Goal: Information Seeking & Learning: Learn about a topic

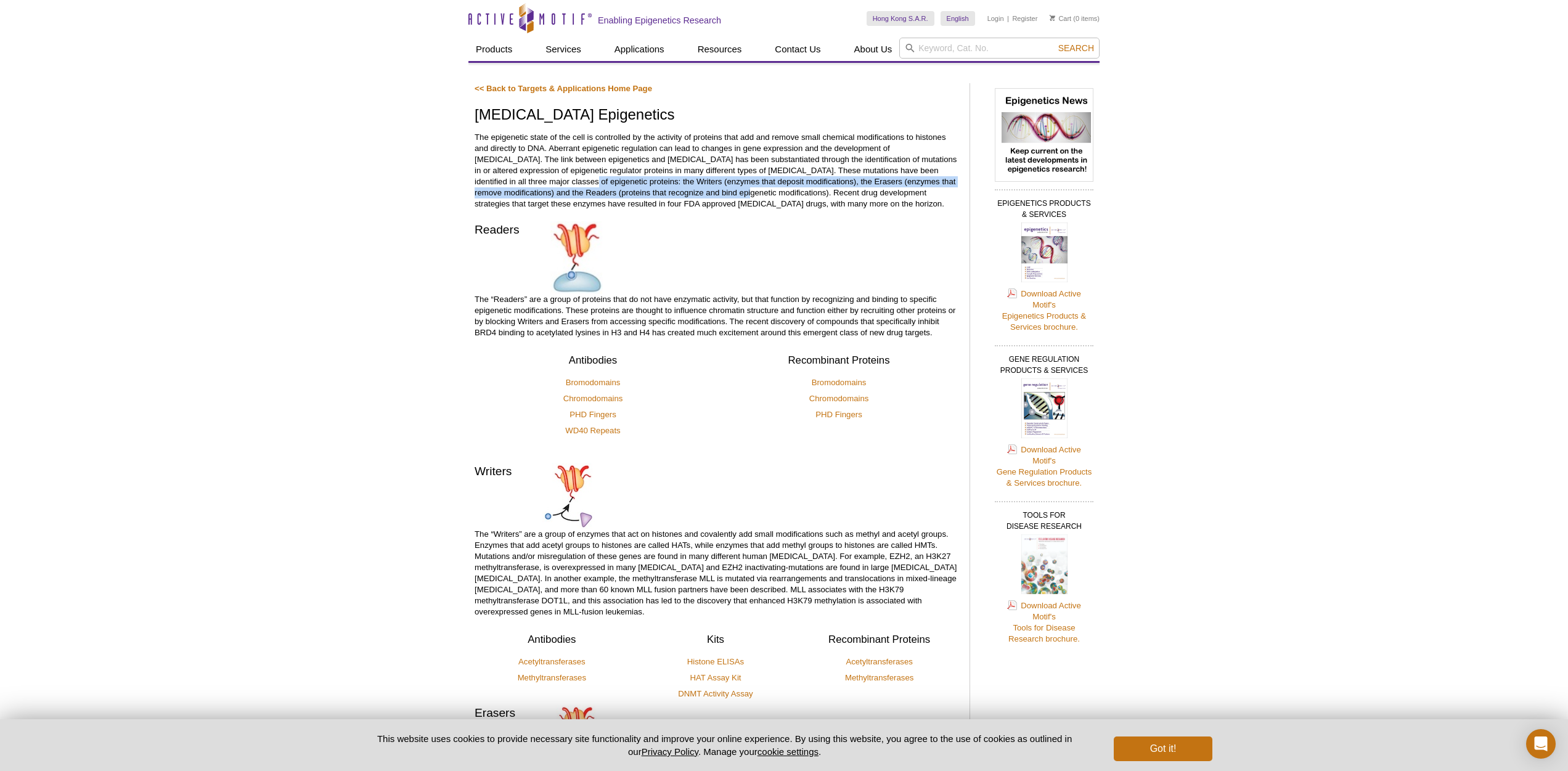
drag, startPoint x: 523, startPoint y: 180, endPoint x: 607, endPoint y: 210, distance: 89.2
click at [689, 192] on p "The epigenetic state of the cell is controlled by the activity of proteins that…" at bounding box center [716, 170] width 483 height 77
copy p "the Writers (enzymes that deposit modifications), the Erasers (enzymes that rem…"
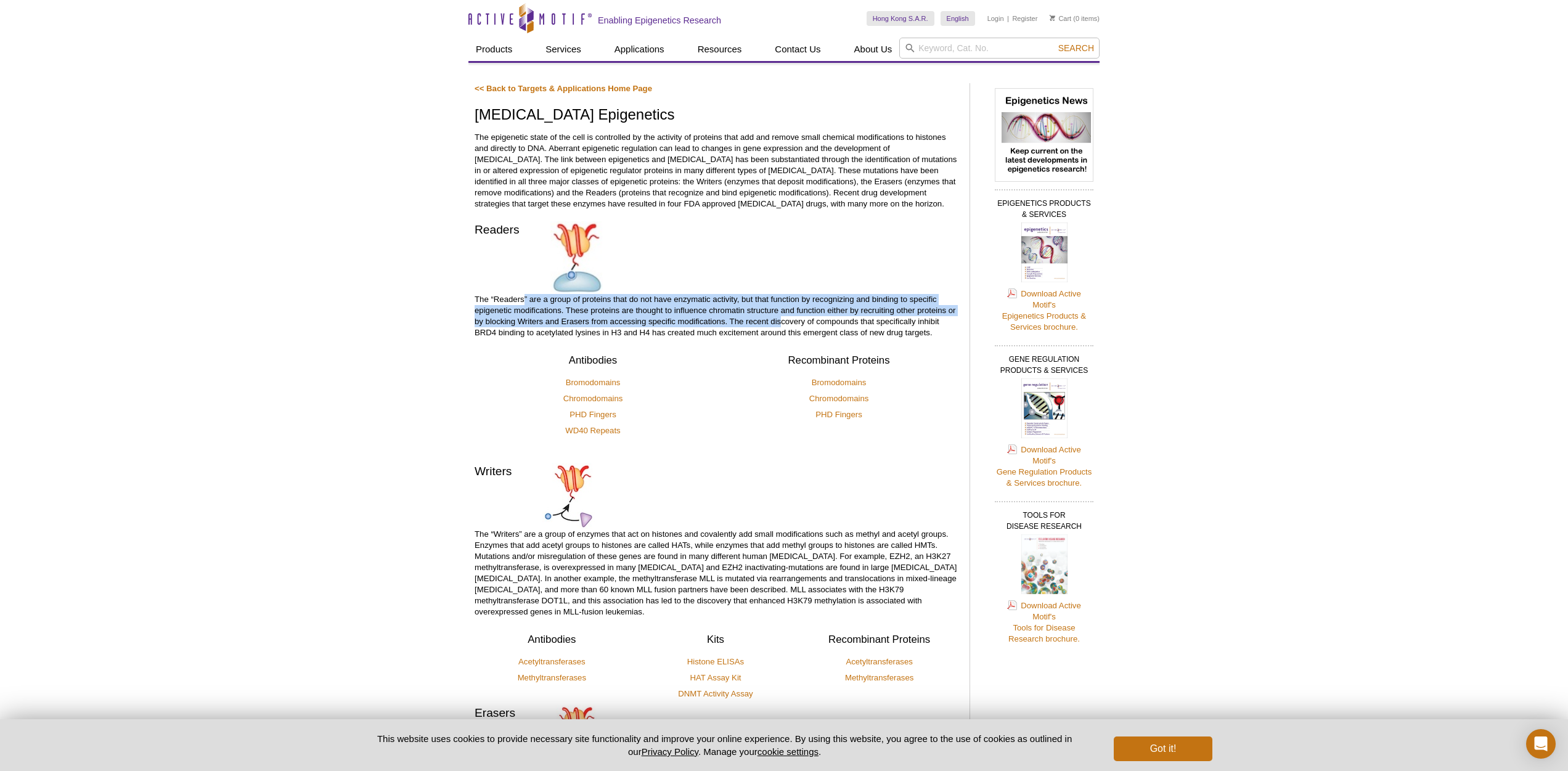
drag, startPoint x: 523, startPoint y: 300, endPoint x: 783, endPoint y: 316, distance: 260.5
click at [783, 316] on p "The “Readers” are a group of proteins that do not have enzymatic activity, but …" at bounding box center [716, 316] width 483 height 45
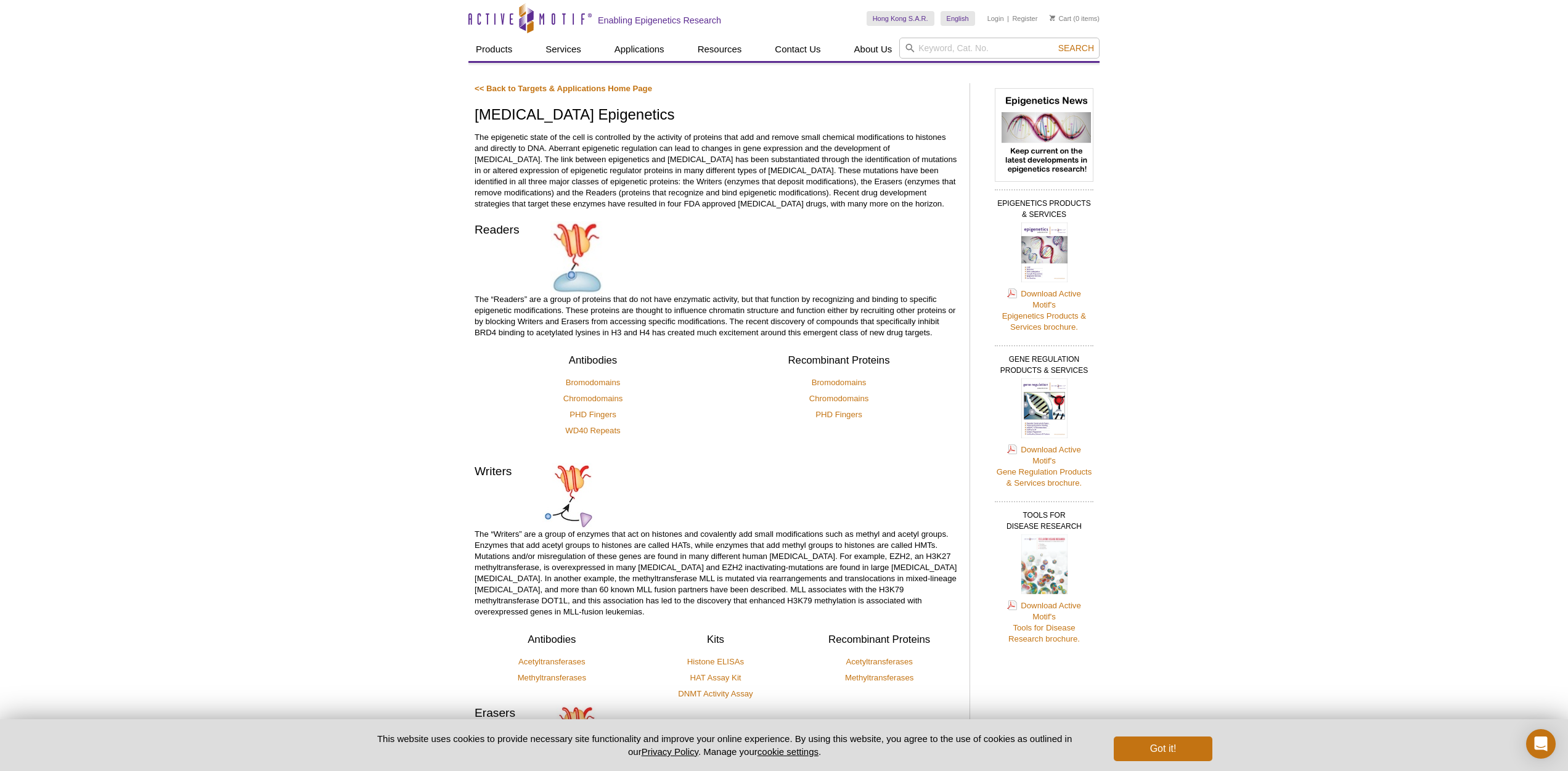
click at [811, 322] on p "The “Readers” are a group of proteins that do not have enzymatic activity, but …" at bounding box center [716, 316] width 483 height 45
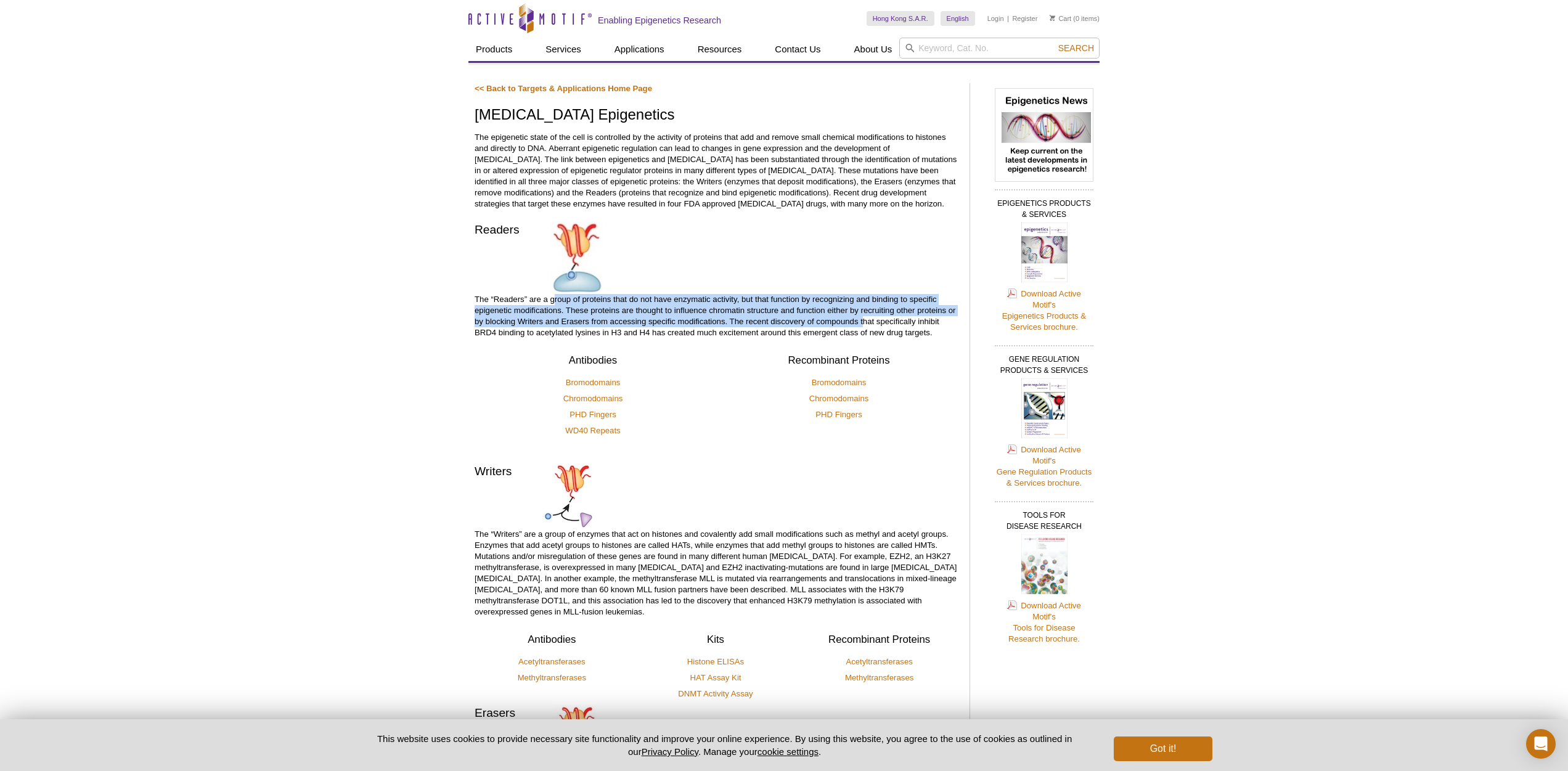
drag, startPoint x: 863, startPoint y: 324, endPoint x: 555, endPoint y: 302, distance: 308.8
click at [555, 302] on p "The “Readers” are a group of proteins that do not have enzymatic activity, but …" at bounding box center [716, 316] width 483 height 45
click at [529, 304] on p "The “Readers” are a group of proteins that do not have enzymatic activity, but …" at bounding box center [716, 316] width 483 height 45
drag, startPoint x: 508, startPoint y: 302, endPoint x: 764, endPoint y: 325, distance: 257.0
click at [764, 325] on p "The “Readers” are a group of proteins that do not have enzymatic activity, but …" at bounding box center [716, 316] width 483 height 45
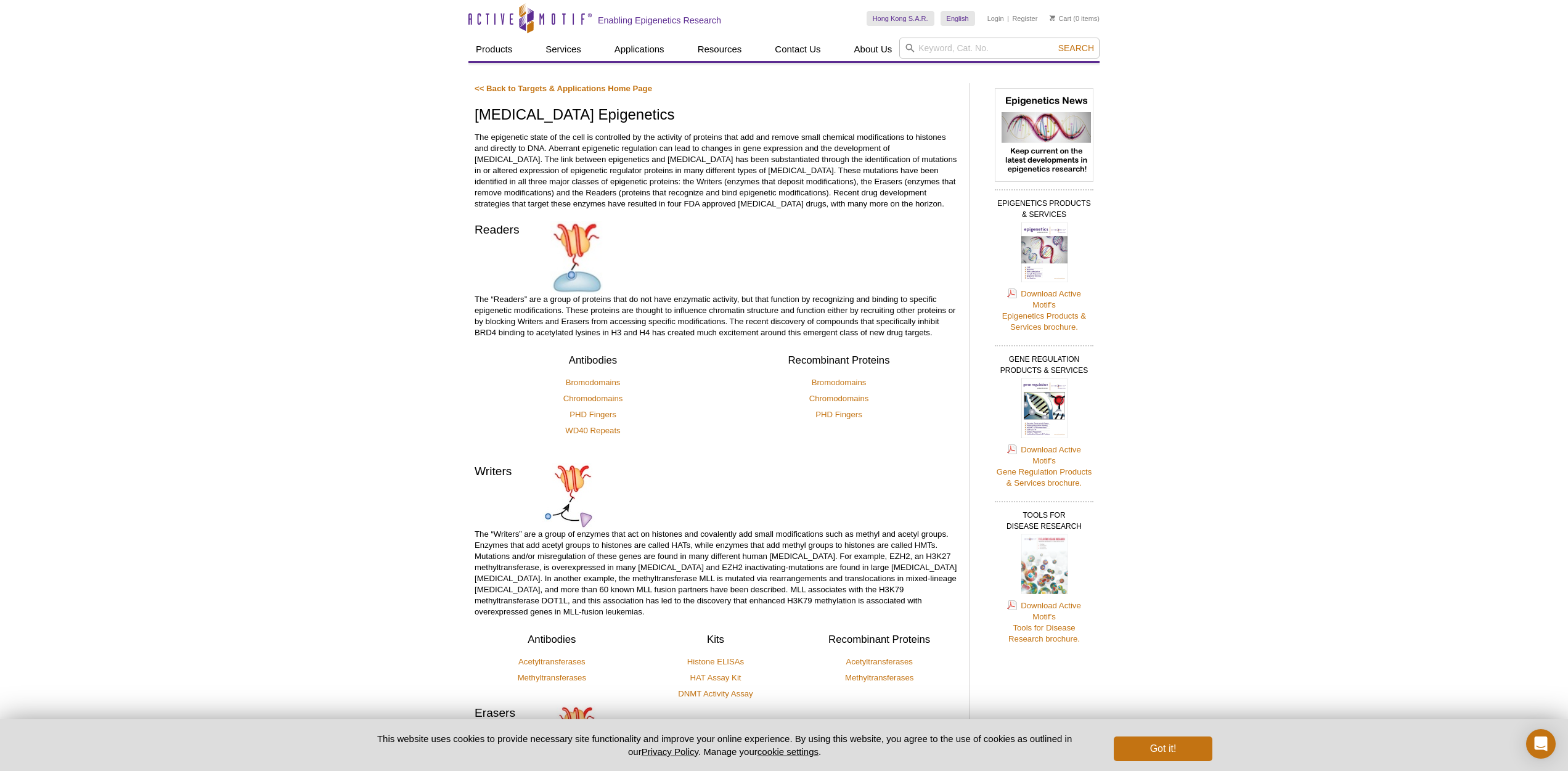
click at [788, 331] on p "The “Readers” are a group of proteins that do not have enzymatic activity, but …" at bounding box center [716, 316] width 483 height 45
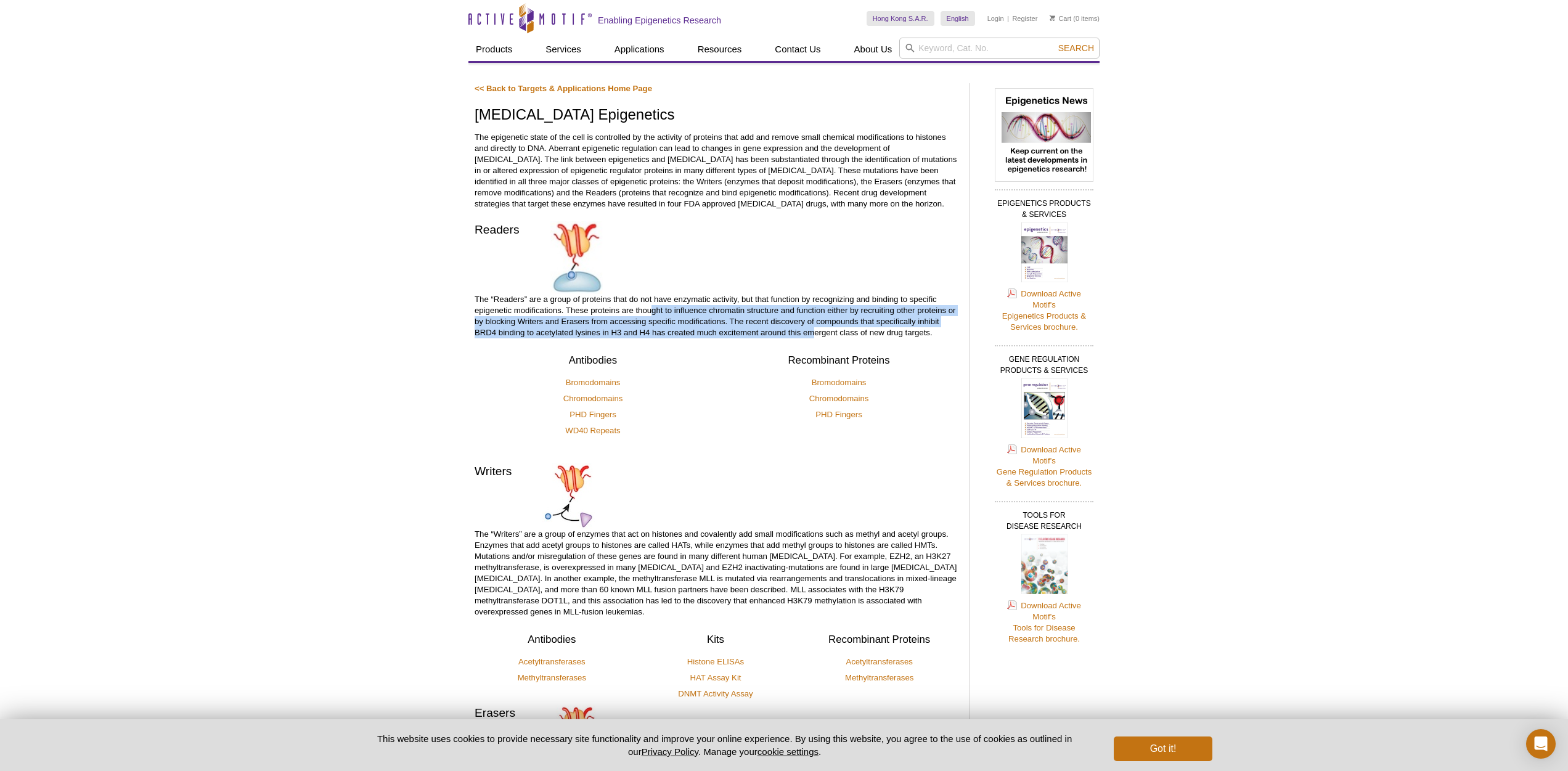
drag, startPoint x: 813, startPoint y: 333, endPoint x: 652, endPoint y: 308, distance: 162.9
click at [652, 308] on p "The “Readers” are a group of proteins that do not have enzymatic activity, but …" at bounding box center [716, 316] width 483 height 45
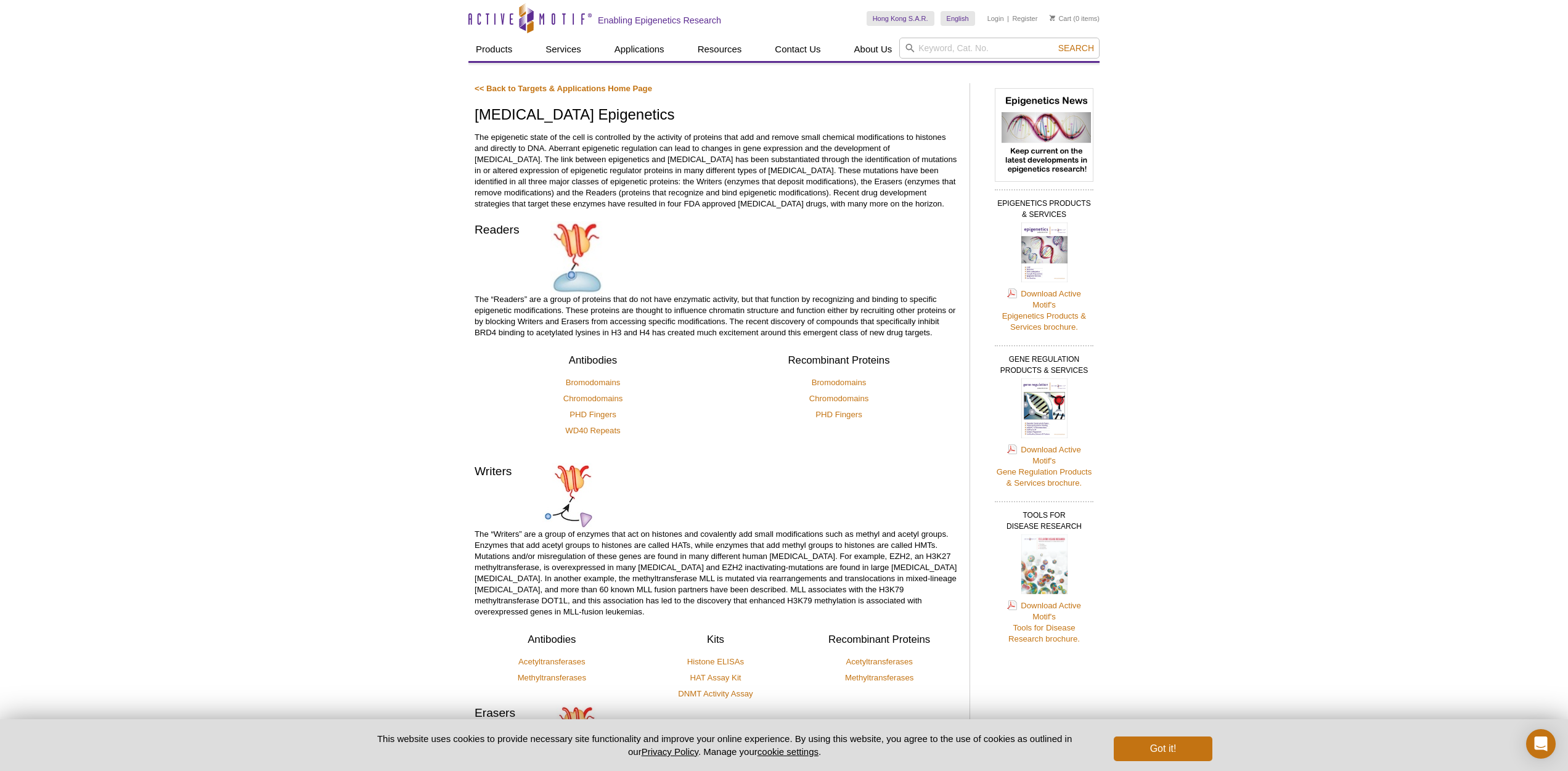
click at [729, 299] on p "The “Readers” are a group of proteins that do not have enzymatic activity, but …" at bounding box center [716, 316] width 483 height 45
click at [618, 318] on p "The “Readers” are a group of proteins that do not have enzymatic activity, but …" at bounding box center [716, 316] width 483 height 45
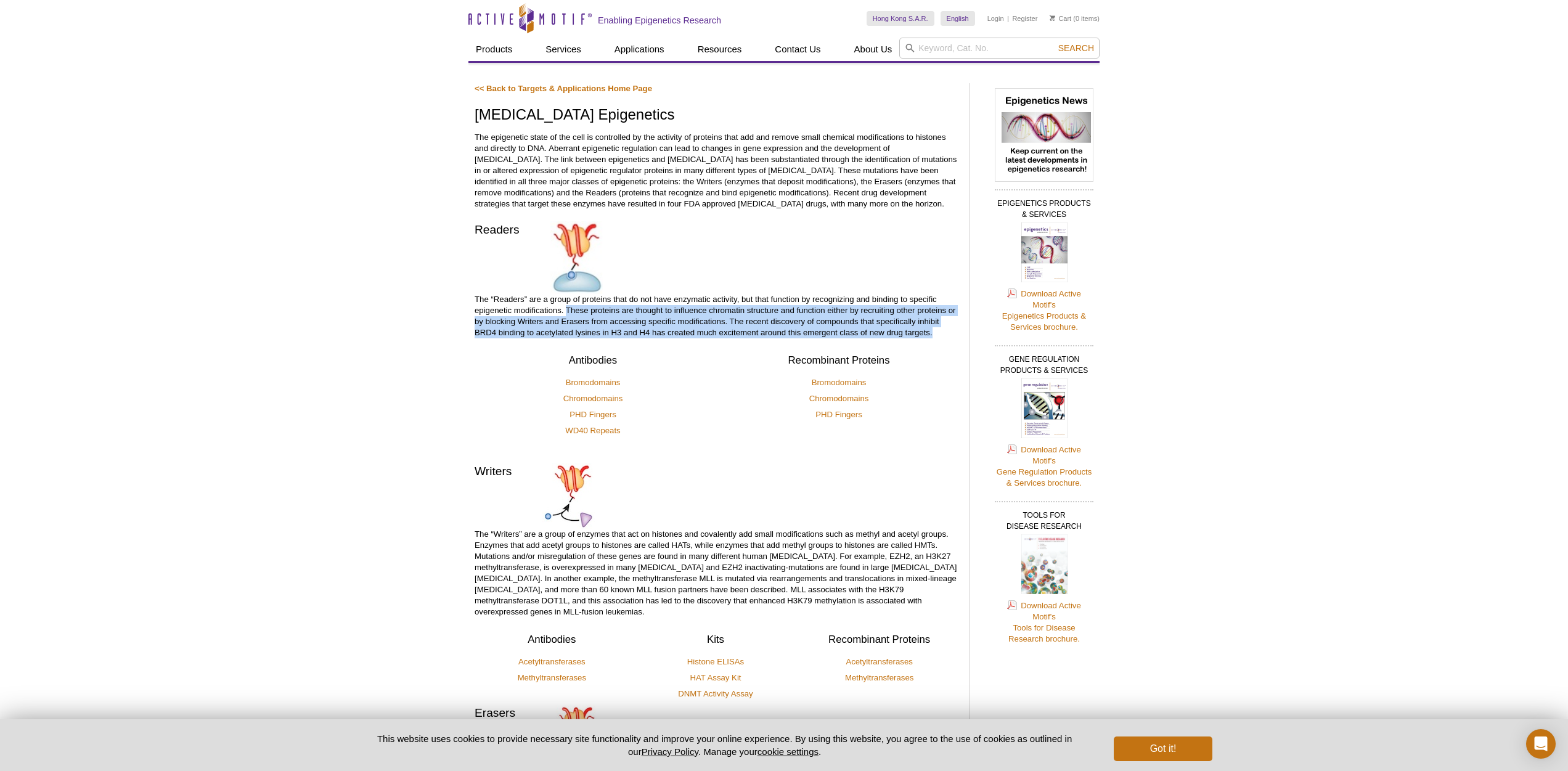
drag, startPoint x: 566, startPoint y: 310, endPoint x: 937, endPoint y: 334, distance: 371.8
click at [937, 334] on p "The “Readers” are a group of proteins that do not have enzymatic activity, but …" at bounding box center [716, 316] width 483 height 45
copy p "These proteins are thought to influence chromatin structure and function either…"
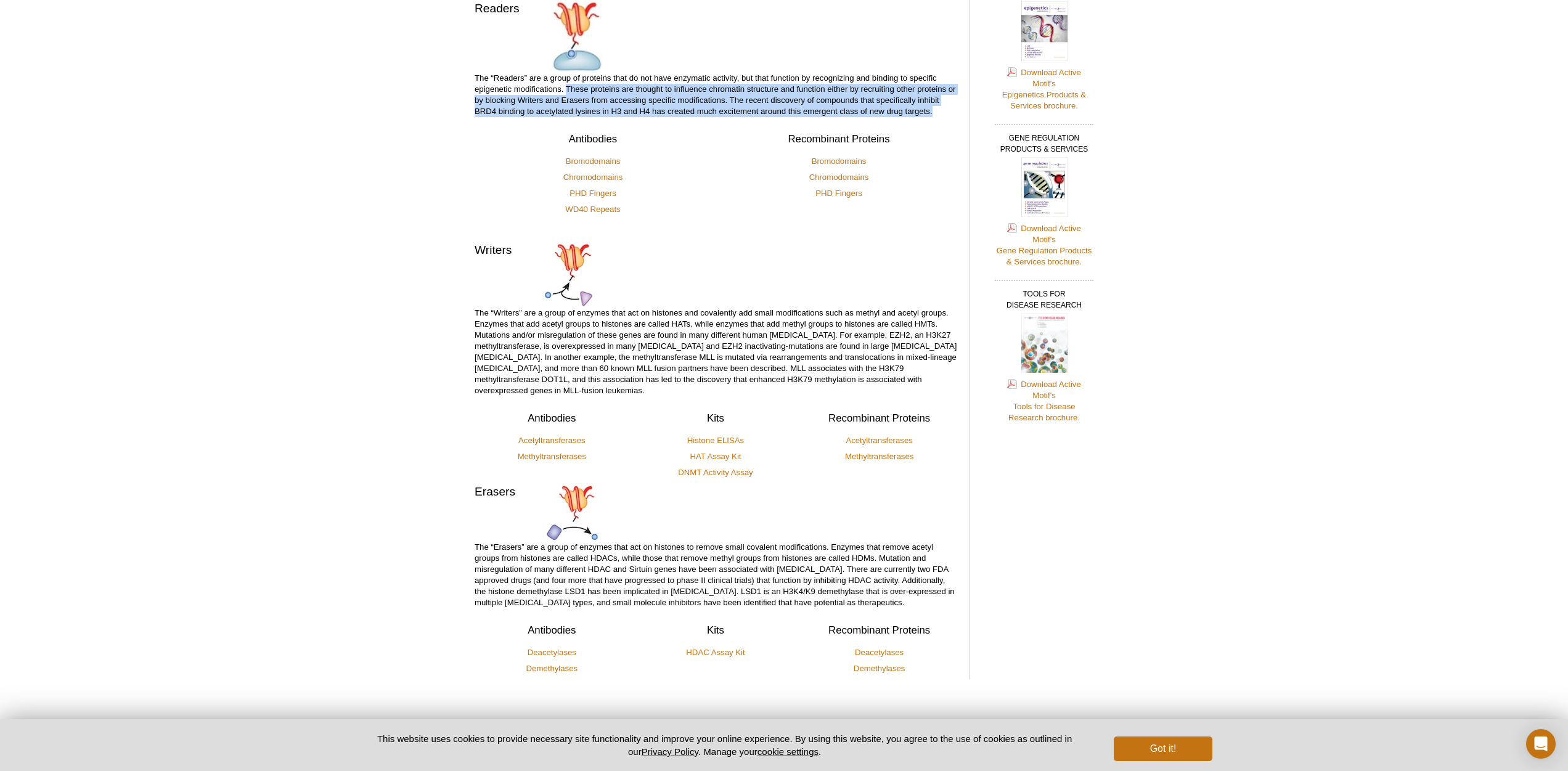
scroll to position [237, 0]
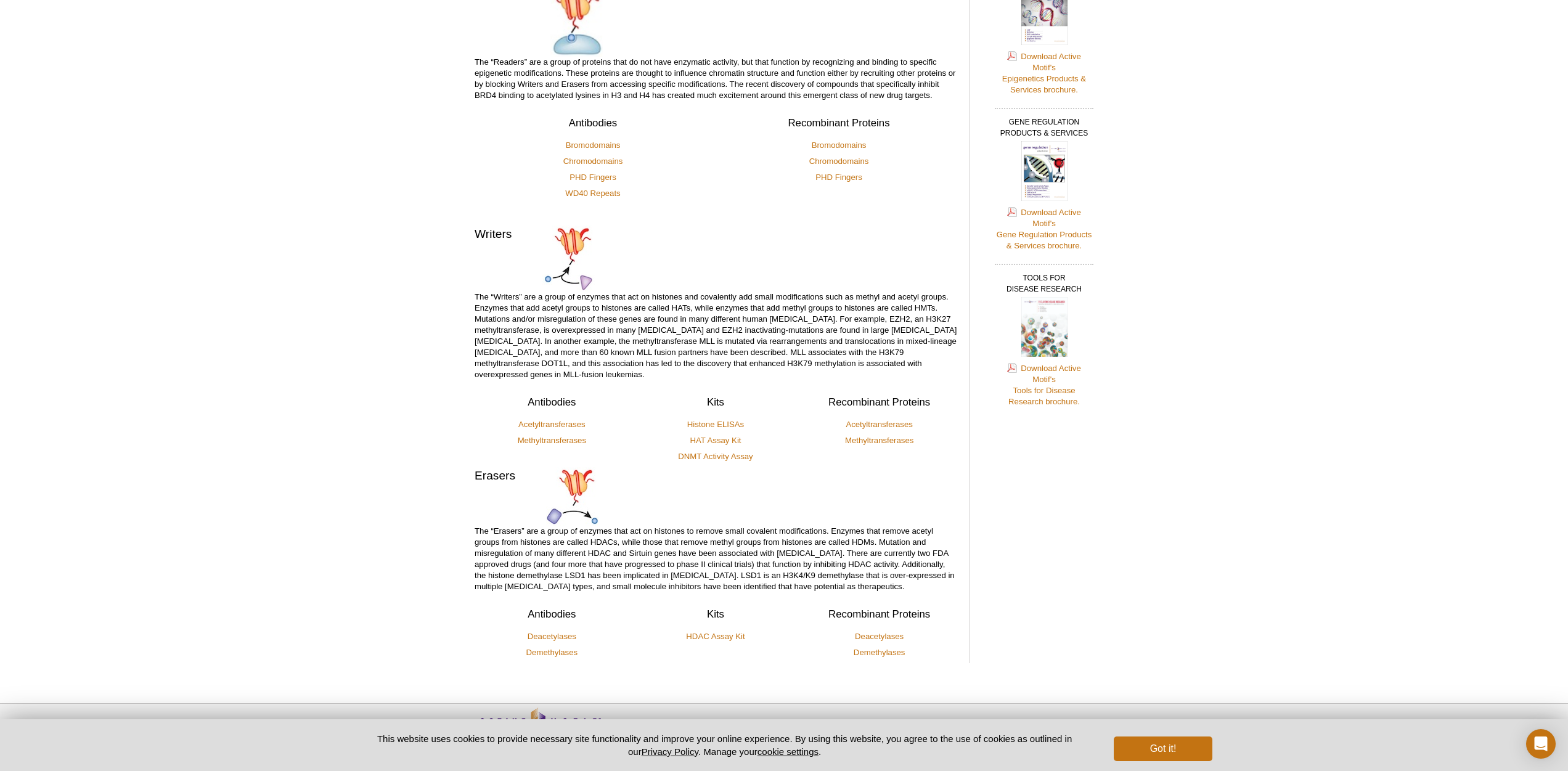
click at [439, 325] on div "Active Motif Logo Enabling Epigenetics Research 0 Search Skip to content Active…" at bounding box center [784, 287] width 1568 height 1049
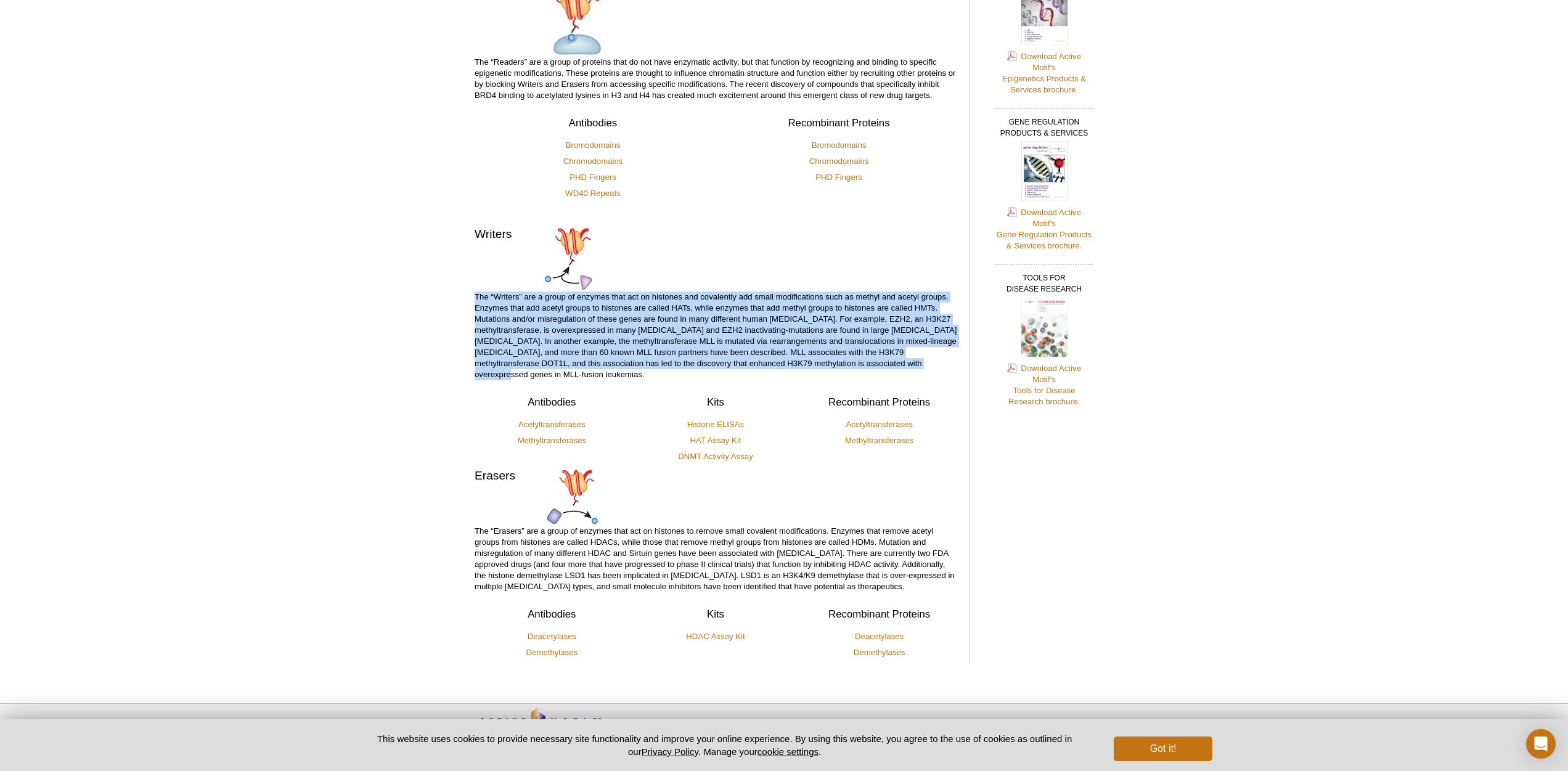
drag, startPoint x: 472, startPoint y: 295, endPoint x: 921, endPoint y: 359, distance: 453.5
click at [921, 359] on div "<< Back to Targets & Applications Home Page [MEDICAL_DATA] Epigenetics The epig…" at bounding box center [725, 257] width 514 height 837
copy p "The “Writers” are a group of enzymes that act on histones and covalently add sm…"
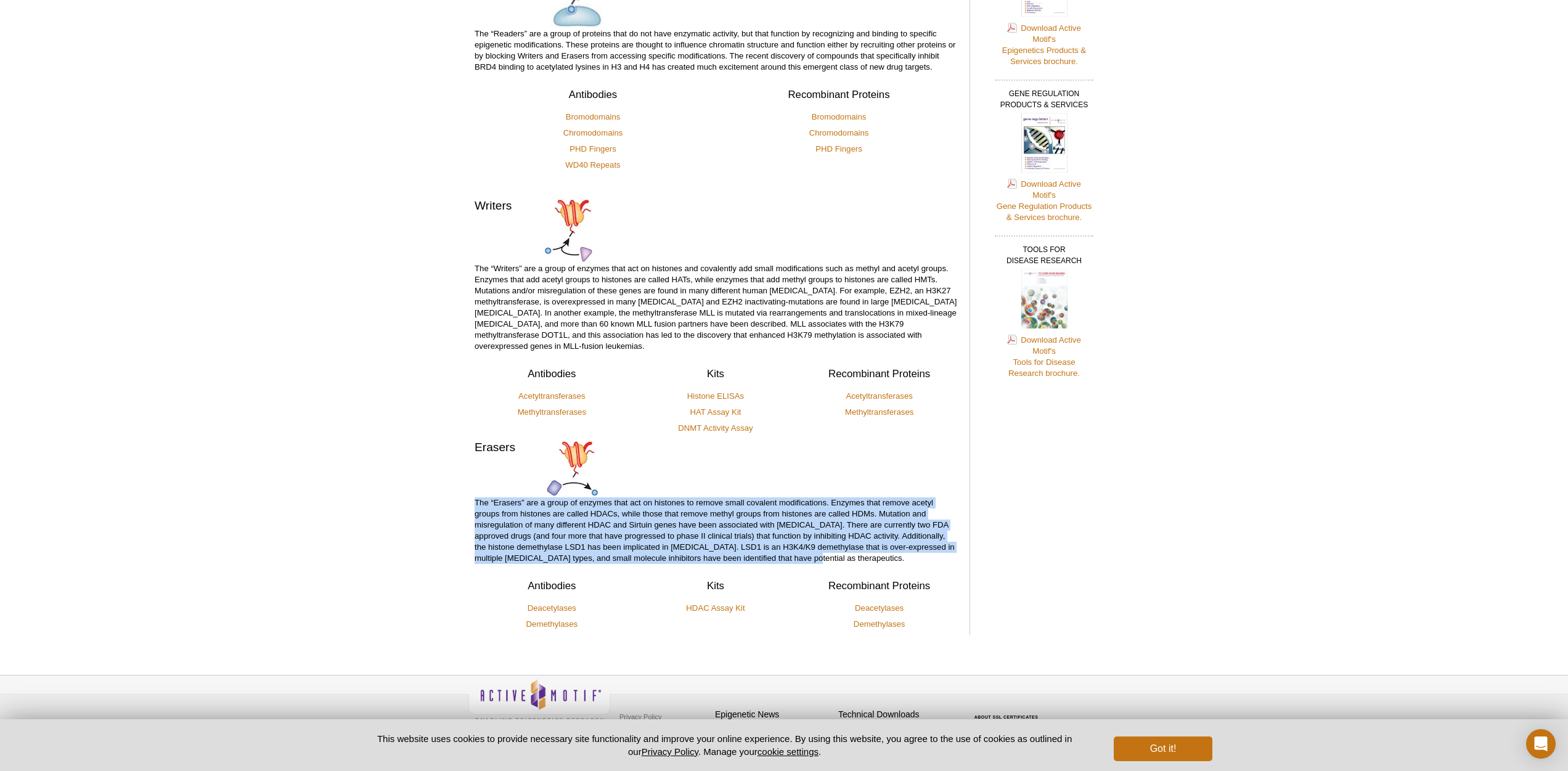
drag, startPoint x: 474, startPoint y: 488, endPoint x: 794, endPoint y: 548, distance: 325.6
click at [794, 548] on div "<< Back to Targets & Applications Home Page [MEDICAL_DATA] Epigenetics The epig…" at bounding box center [725, 228] width 514 height 837
copy p "The “Erasers” are a group of enzymes that act on histones to remove small coval…"
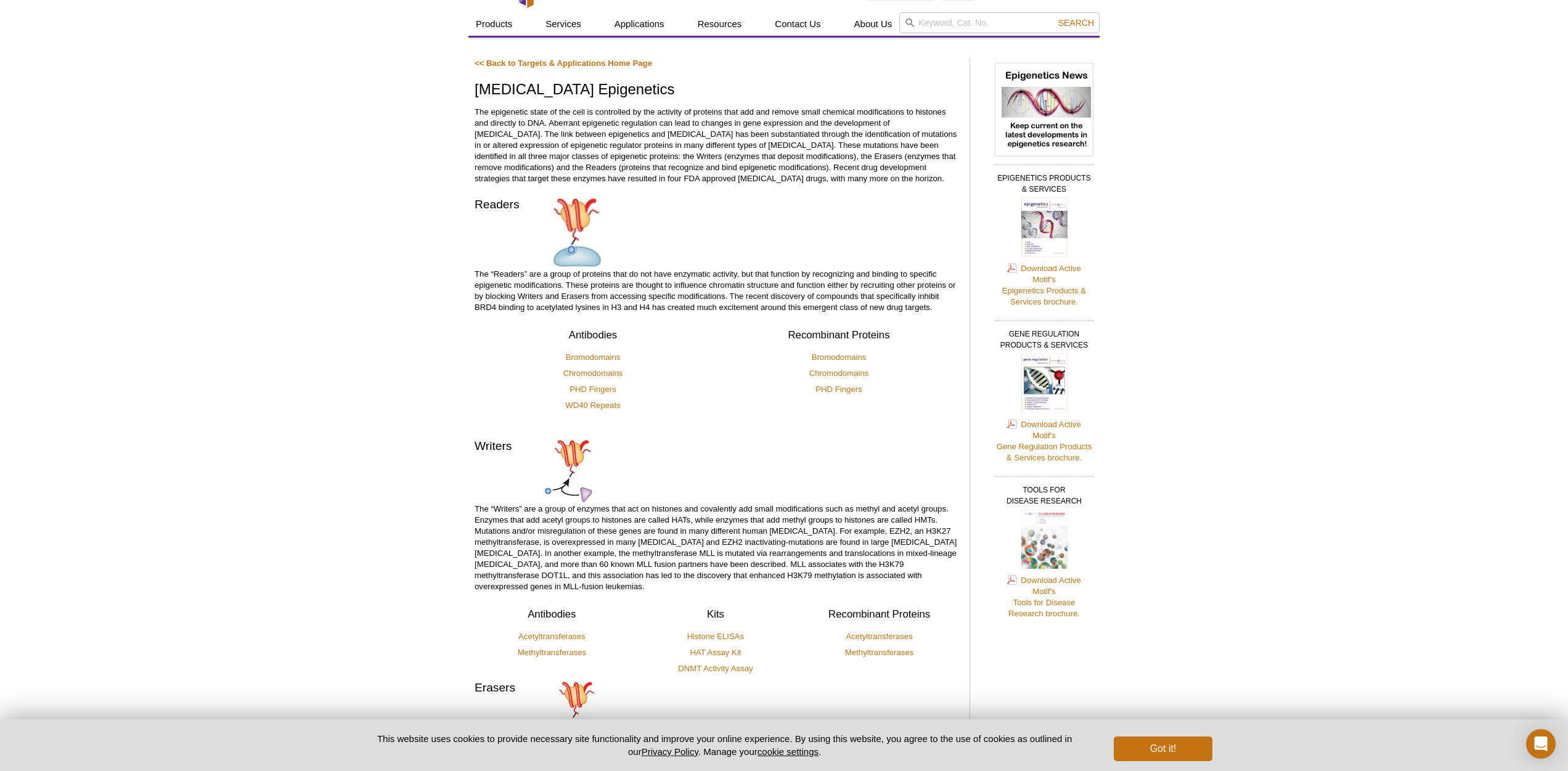
scroll to position [18, 0]
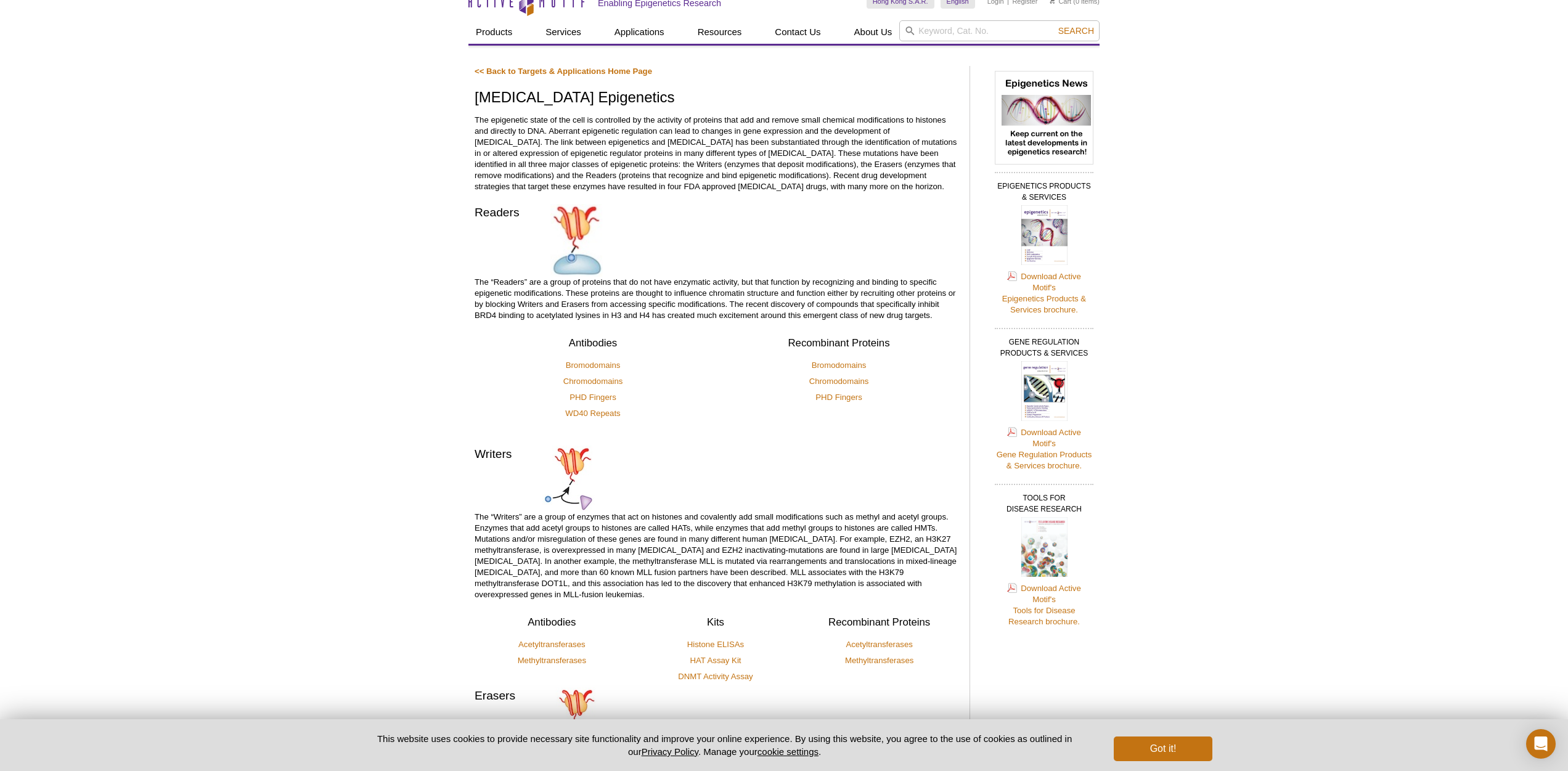
click at [717, 189] on p "The epigenetic state of the cell is controlled by the activity of proteins that…" at bounding box center [716, 153] width 483 height 77
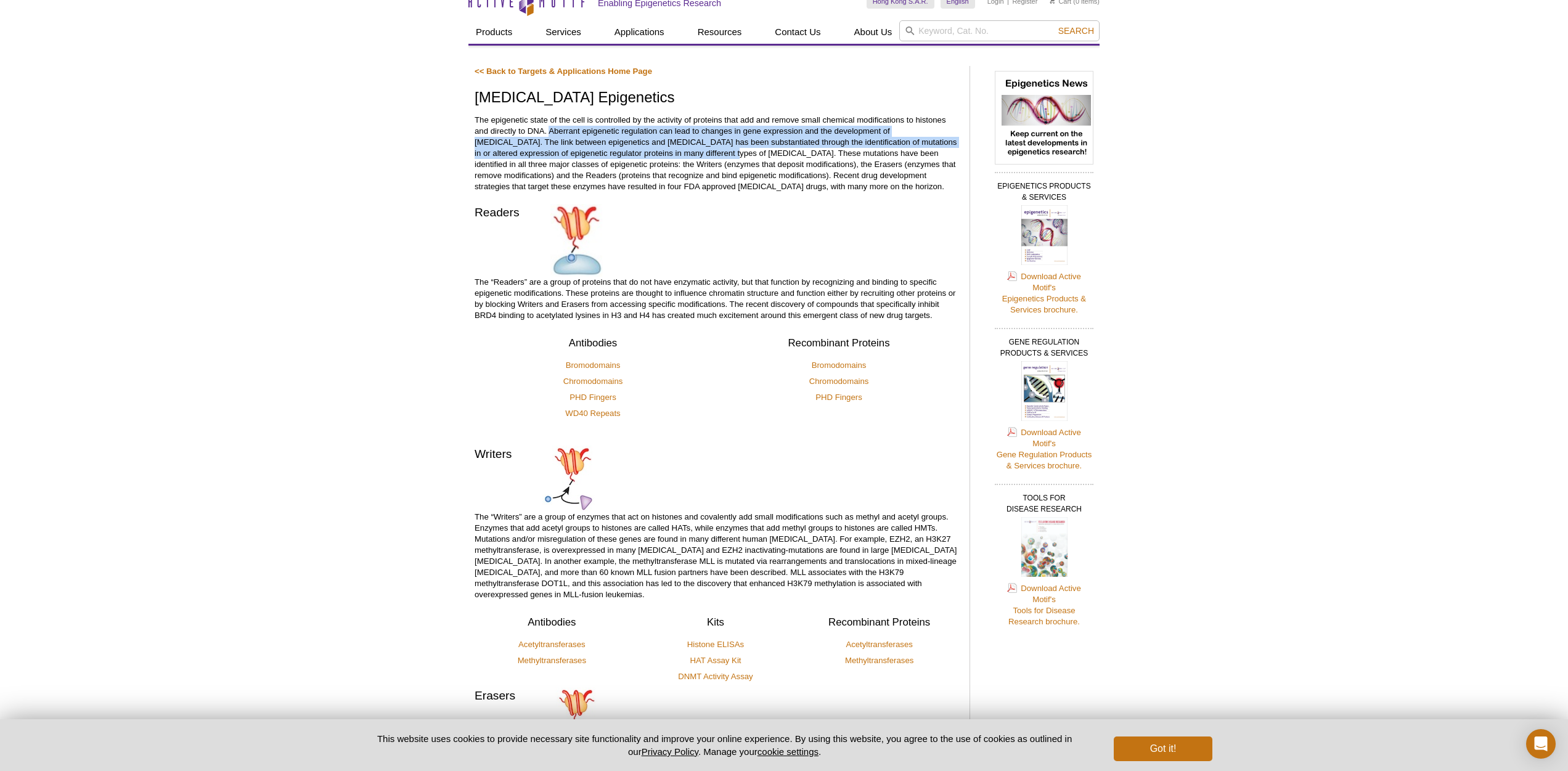
drag, startPoint x: 548, startPoint y: 129, endPoint x: 662, endPoint y: 152, distance: 116.3
click at [662, 152] on p "The epigenetic state of the cell is controlled by the activity of proteins that…" at bounding box center [716, 153] width 483 height 77
copy p "Aberrant epigenetic regulation can lead to changes in gene expression and the d…"
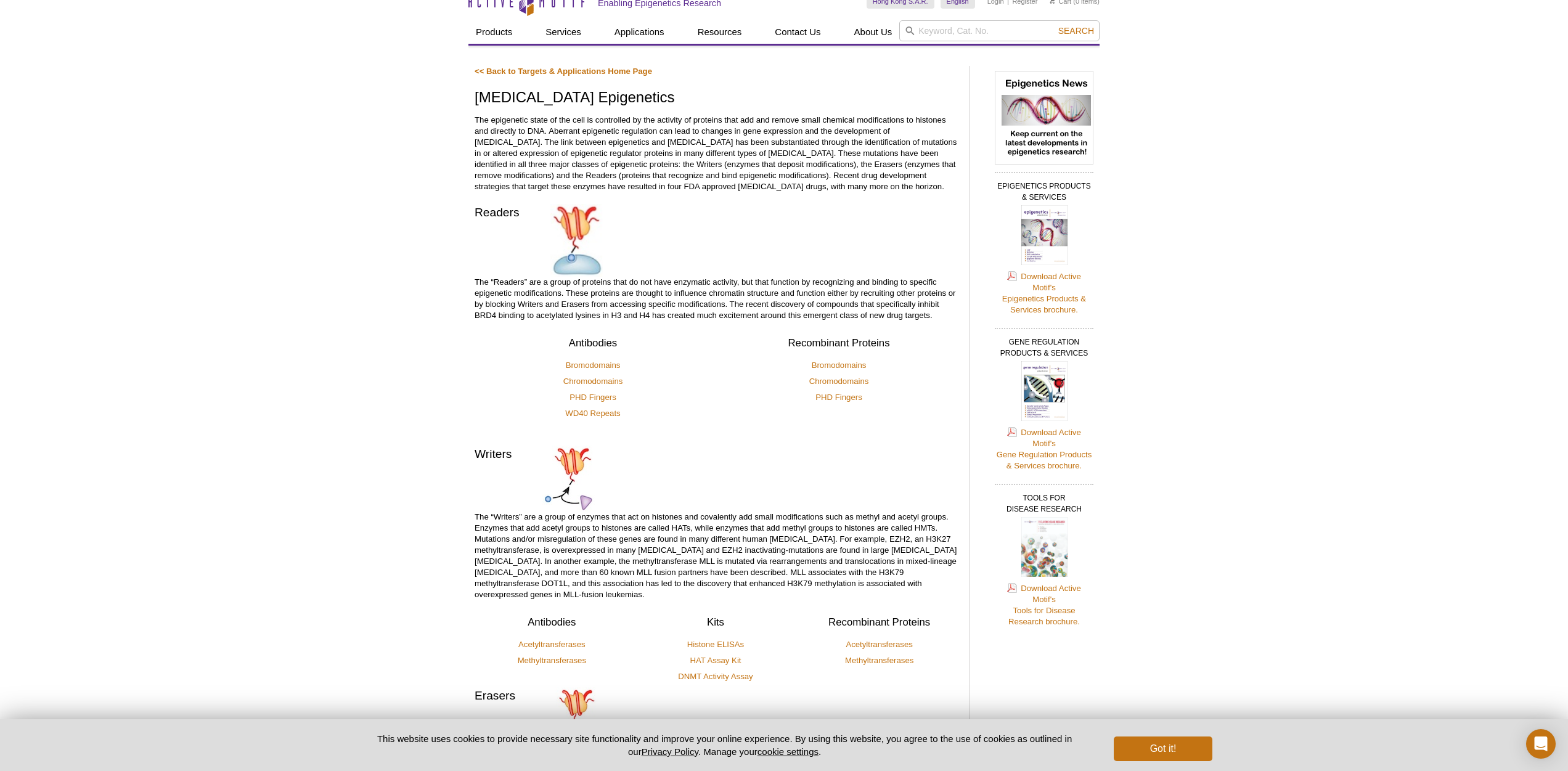
click at [808, 150] on p "The epigenetic state of the cell is controlled by the activity of proteins that…" at bounding box center [716, 153] width 483 height 77
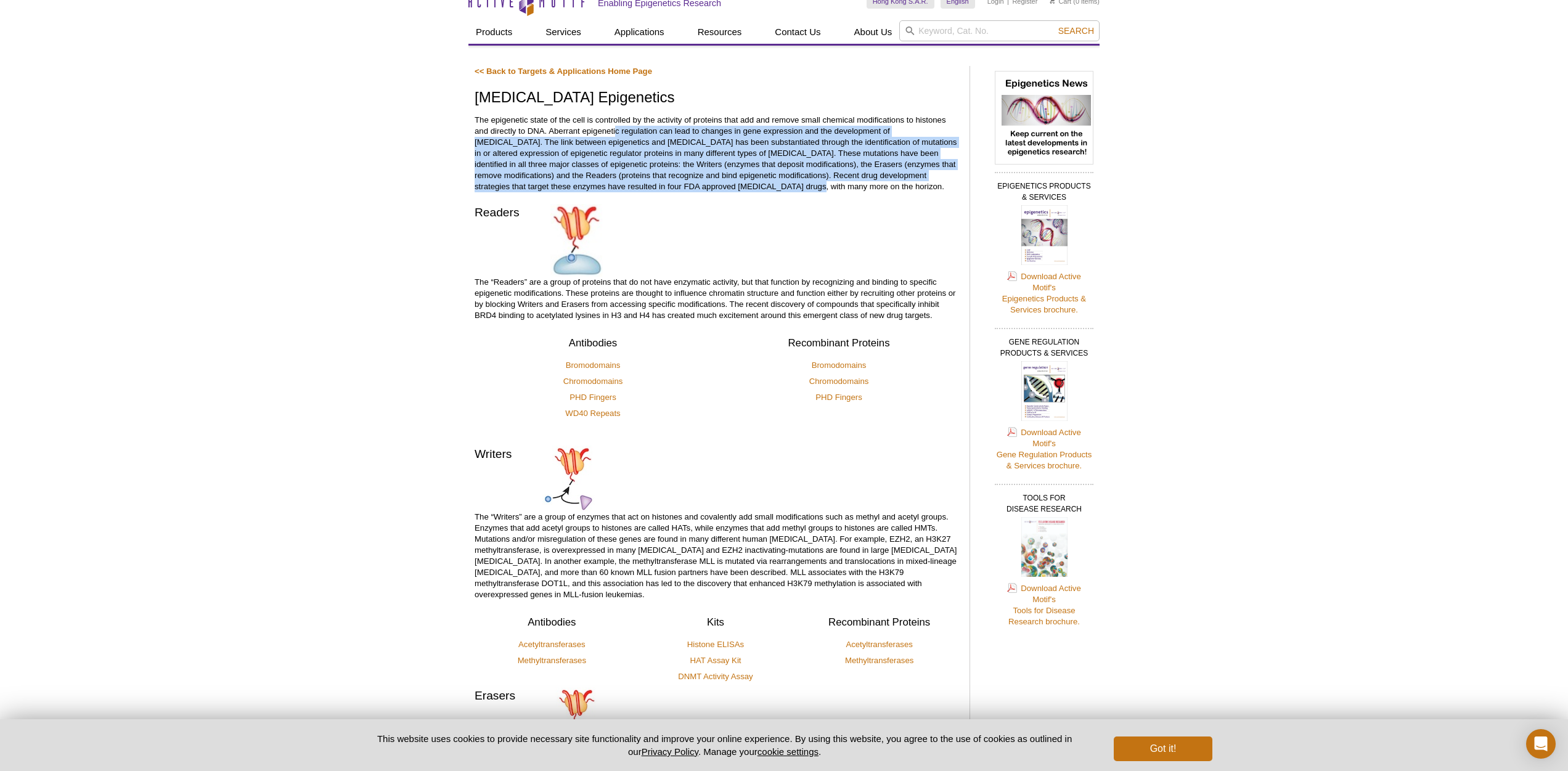
drag, startPoint x: 615, startPoint y: 131, endPoint x: 808, endPoint y: 182, distance: 199.6
click at [808, 182] on p "The epigenetic state of the cell is controlled by the activity of proteins that…" at bounding box center [716, 153] width 483 height 77
drag, startPoint x: 827, startPoint y: 184, endPoint x: 637, endPoint y: 141, distance: 194.8
click at [637, 141] on p "The epigenetic state of the cell is controlled by the activity of proteins that…" at bounding box center [716, 153] width 483 height 77
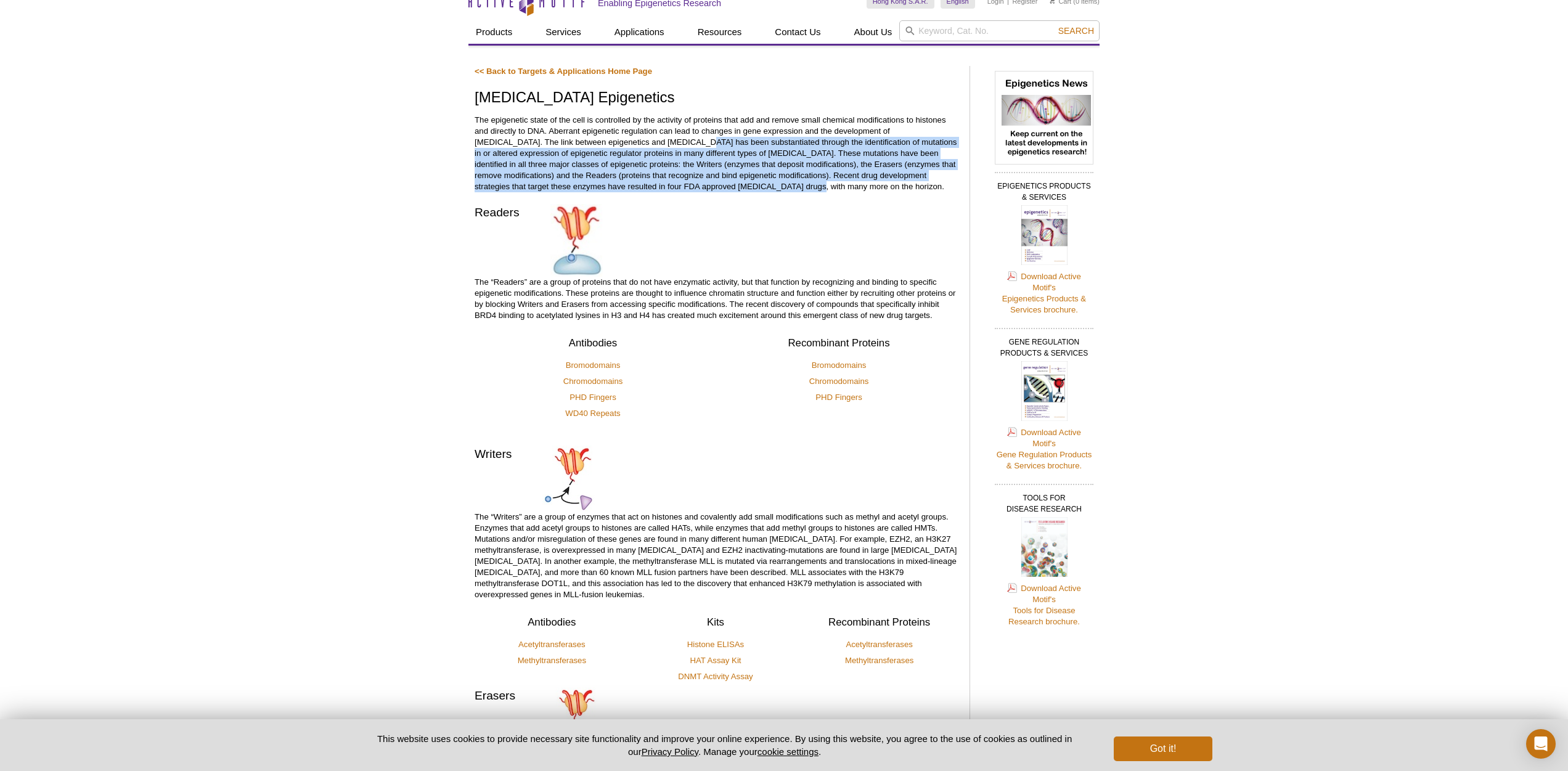
click at [772, 180] on p "The epigenetic state of the cell is controlled by the activity of proteins that…" at bounding box center [716, 153] width 483 height 77
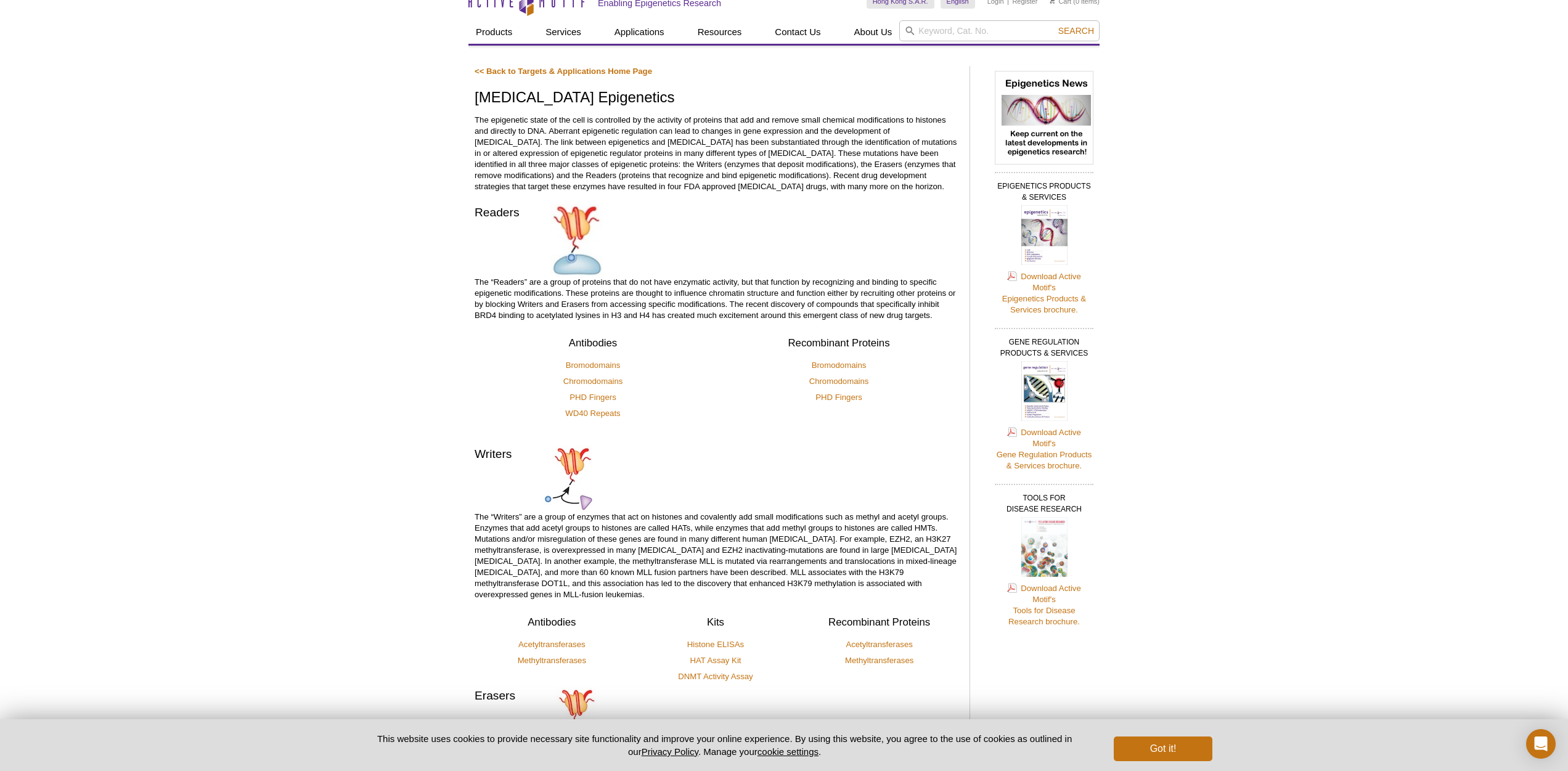
click at [765, 143] on p "The epigenetic state of the cell is controlled by the activity of proteins that…" at bounding box center [716, 153] width 483 height 77
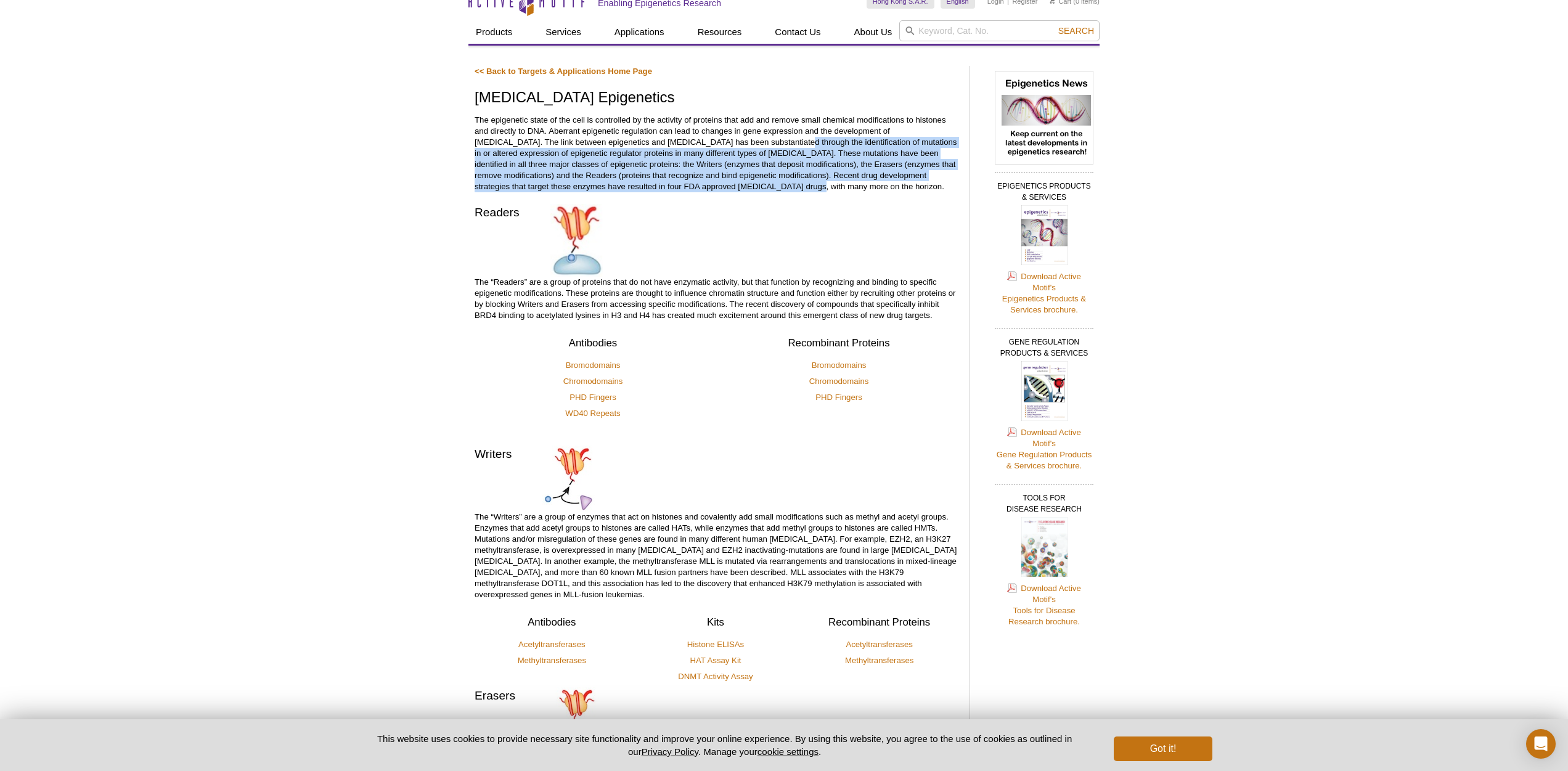
drag, startPoint x: 730, startPoint y: 140, endPoint x: 921, endPoint y: 186, distance: 196.5
click at [921, 186] on p "The epigenetic state of the cell is controlled by the activity of proteins that…" at bounding box center [716, 153] width 483 height 77
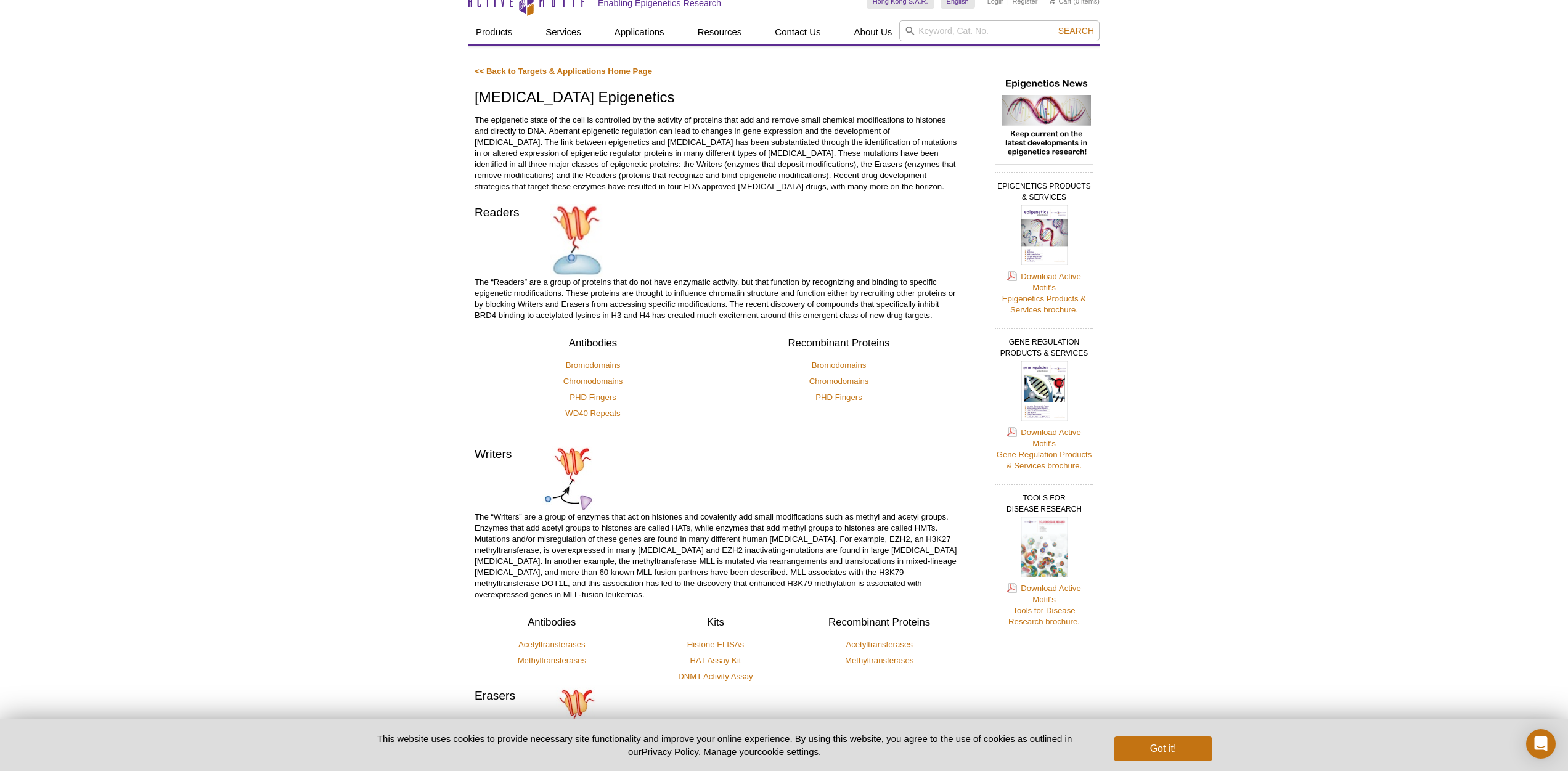
click at [899, 199] on div "<< Back to Targets & Applications Home Page [MEDICAL_DATA] Epigenetics The epig…" at bounding box center [716, 475] width 483 height 817
drag, startPoint x: 903, startPoint y: 188, endPoint x: 796, endPoint y: 184, distance: 107.1
click at [796, 184] on p "The epigenetic state of the cell is controlled by the activity of proteins that…" at bounding box center [716, 153] width 483 height 77
click at [796, 184] on p "The epigenetic state of the cell is controlled by the activity of proteins that…" at bounding box center [716, 153] width 483 height 77
